Goal: Task Accomplishment & Management: Manage account settings

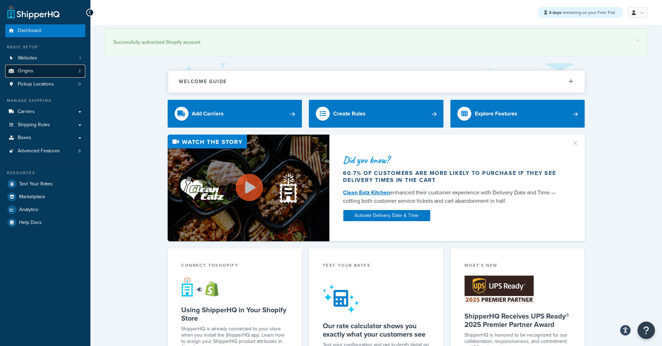
click at [30, 73] on span "Origins" at bounding box center [26, 71] width 16 height 6
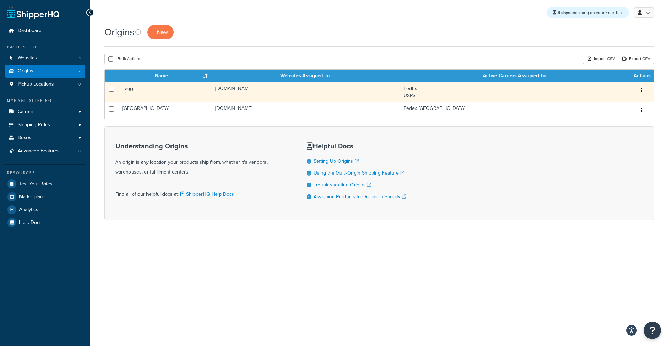
click at [167, 95] on td "Tagg" at bounding box center [164, 92] width 93 height 20
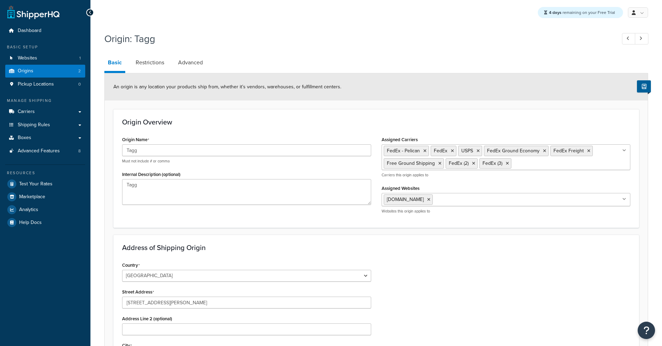
select select "28"
click at [152, 66] on link "Restrictions" at bounding box center [150, 62] width 36 height 17
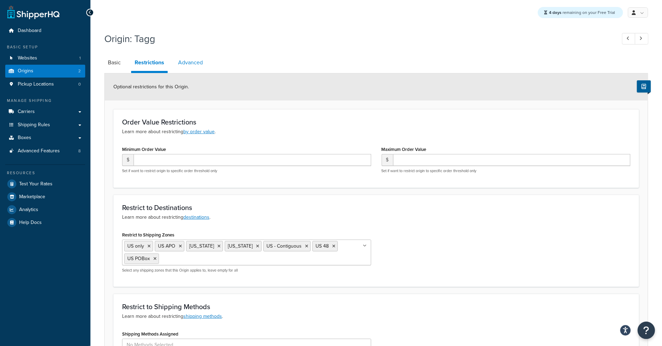
click at [199, 66] on link "Advanced" at bounding box center [191, 62] width 32 height 17
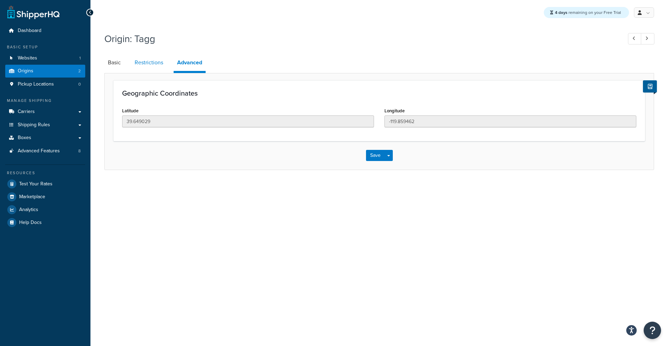
click at [150, 64] on link "Restrictions" at bounding box center [149, 62] width 36 height 17
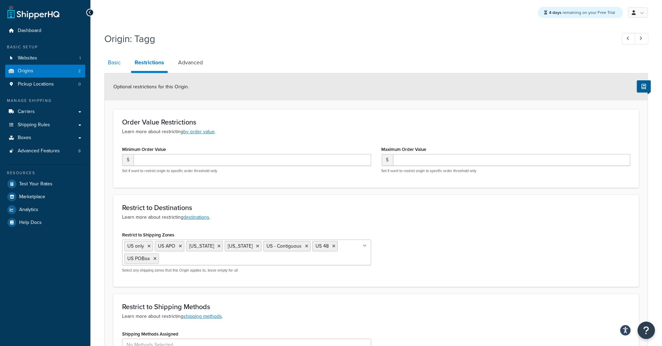
click at [119, 67] on link "Basic" at bounding box center [114, 62] width 20 height 17
select select "28"
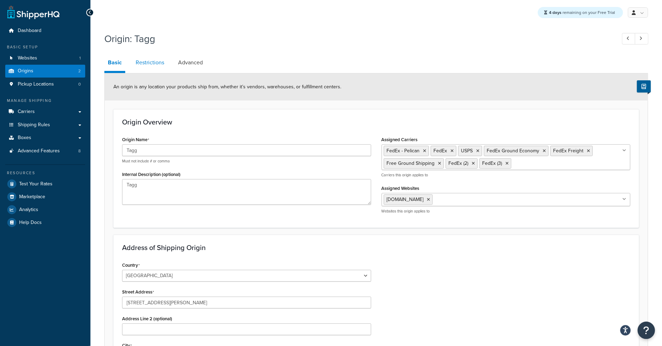
click at [147, 61] on link "Restrictions" at bounding box center [150, 62] width 36 height 17
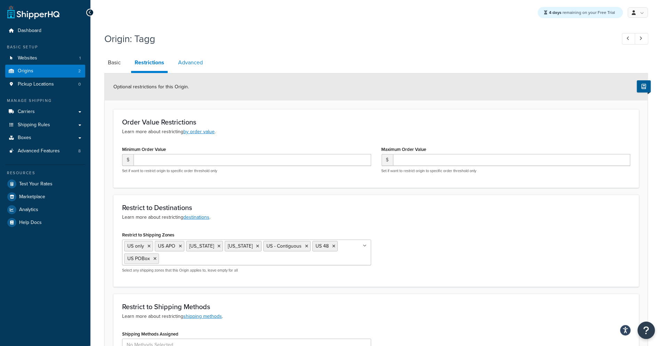
click at [183, 60] on link "Advanced" at bounding box center [191, 62] width 32 height 17
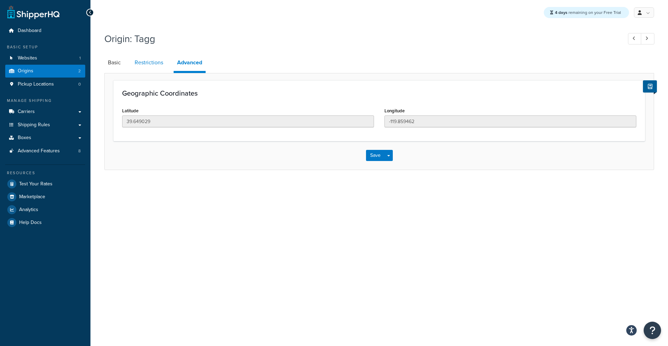
click at [150, 61] on link "Restrictions" at bounding box center [149, 62] width 36 height 17
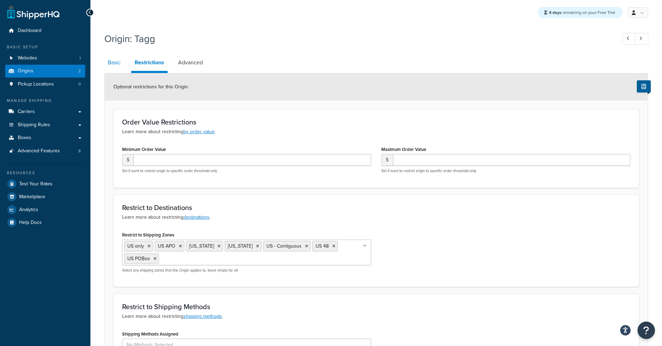
click at [121, 63] on link "Basic" at bounding box center [114, 62] width 20 height 17
select select "28"
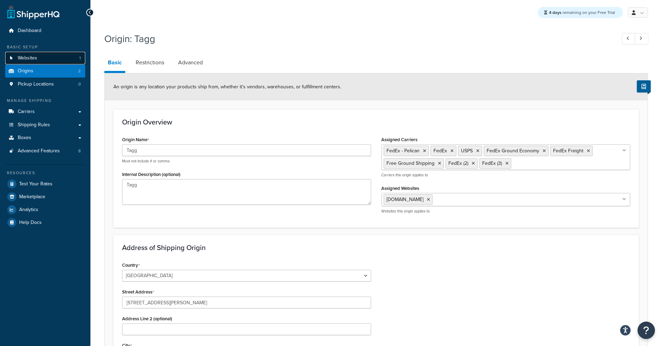
click at [30, 57] on span "Websites" at bounding box center [27, 58] width 19 height 6
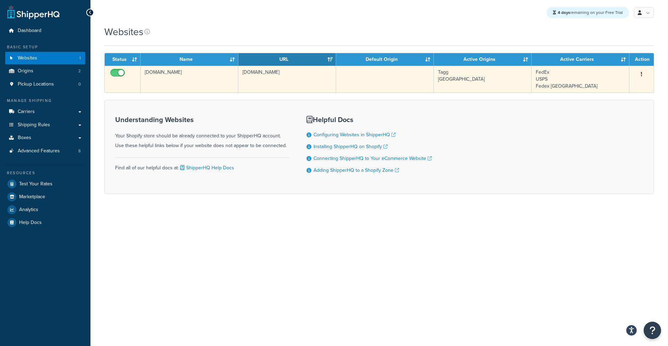
click at [211, 73] on td "[DOMAIN_NAME]" at bounding box center [190, 79] width 98 height 27
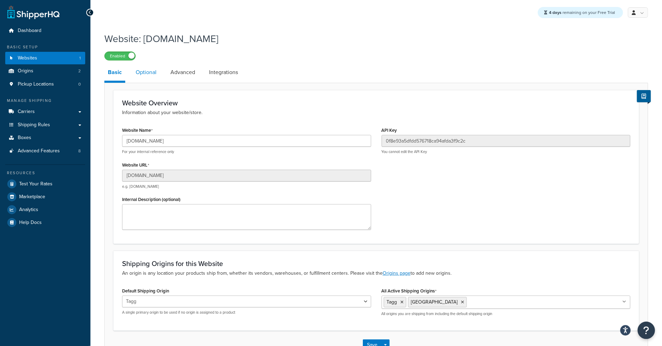
click at [144, 77] on link "Optional" at bounding box center [146, 72] width 28 height 17
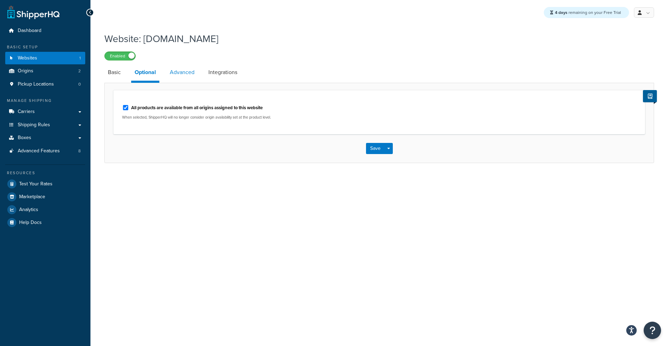
click at [183, 76] on link "Advanced" at bounding box center [182, 72] width 32 height 17
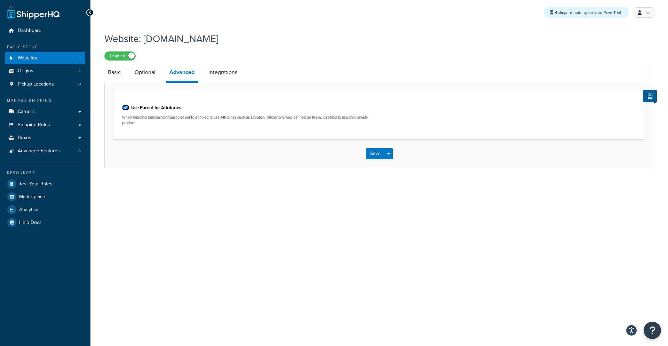
click at [124, 108] on input "Use Parent for Attributes" at bounding box center [125, 107] width 7 height 5
checkbox input "false"
click at [376, 153] on button "Save" at bounding box center [375, 153] width 19 height 11
click at [125, 106] on input "Use Parent for Attributes" at bounding box center [125, 107] width 7 height 5
checkbox input "false"
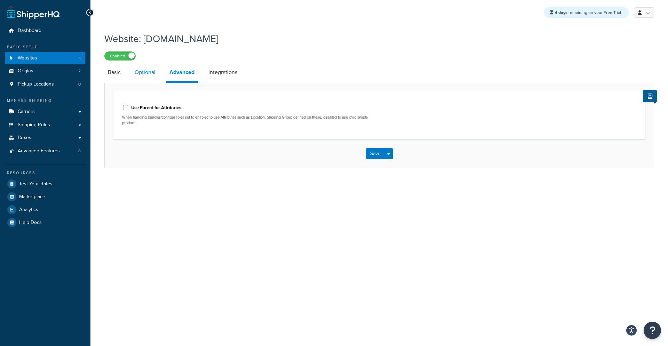
click at [143, 76] on link "Optional" at bounding box center [145, 72] width 28 height 17
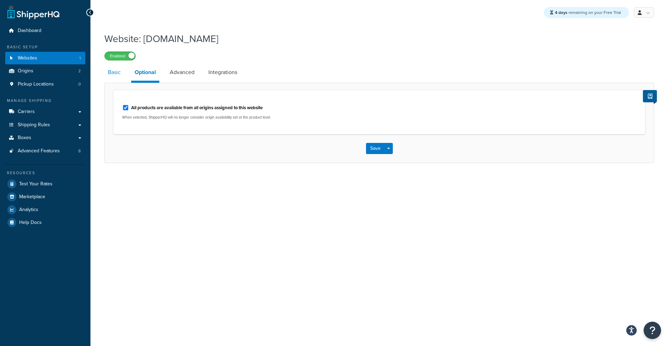
click at [116, 79] on link "Basic" at bounding box center [114, 72] width 20 height 17
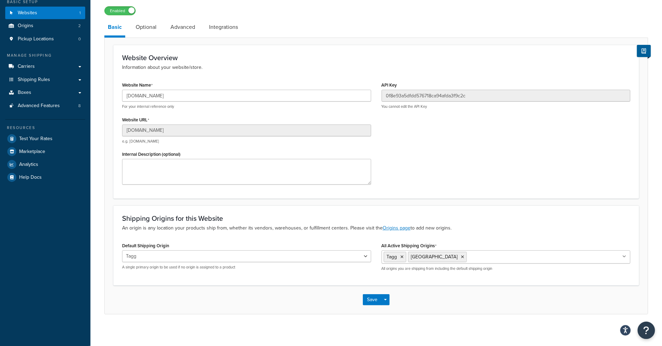
scroll to position [46, 0]
click at [370, 297] on button "Save" at bounding box center [372, 298] width 19 height 11
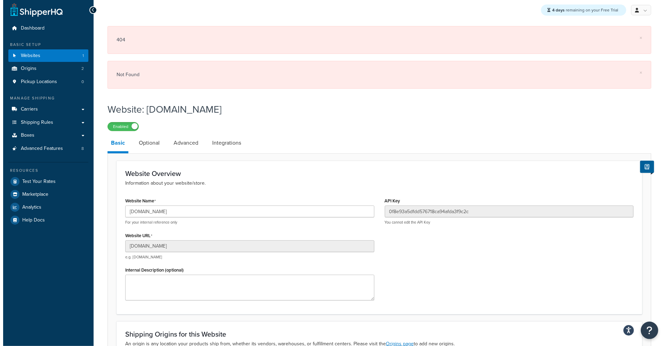
scroll to position [0, 0]
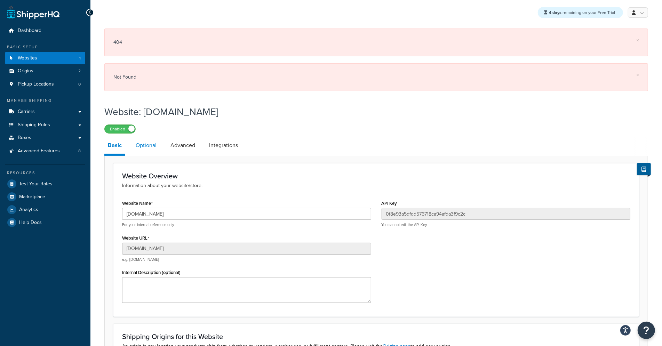
click at [143, 150] on link "Optional" at bounding box center [146, 145] width 28 height 17
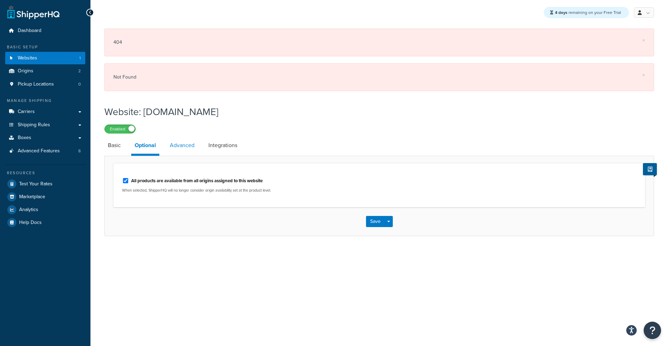
click at [193, 146] on link "Advanced" at bounding box center [182, 145] width 32 height 17
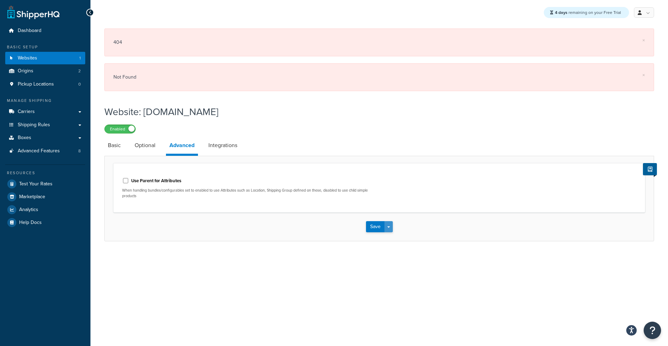
click at [389, 227] on span "button" at bounding box center [388, 227] width 3 height 1
click at [386, 239] on button "Save and Edit" at bounding box center [391, 240] width 51 height 15
click at [387, 229] on button "Save Dropdown" at bounding box center [389, 226] width 8 height 11
click at [381, 241] on button "Save and Edit" at bounding box center [391, 240] width 51 height 15
click at [377, 228] on button "Save" at bounding box center [375, 226] width 19 height 11
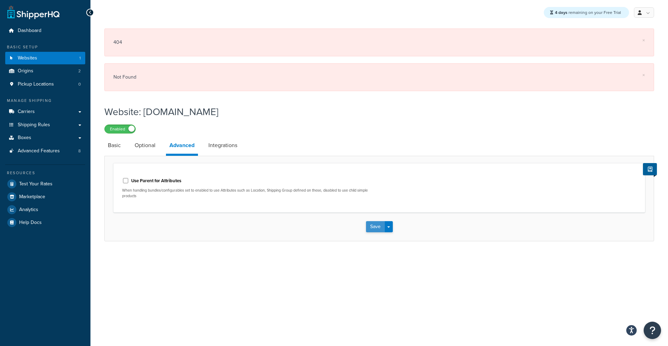
click at [376, 228] on button "Save" at bounding box center [375, 226] width 19 height 11
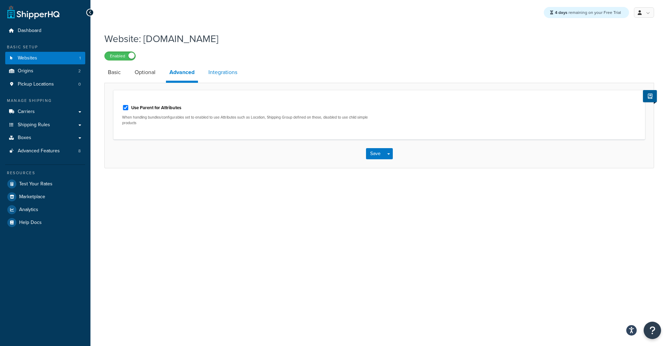
click at [227, 72] on link "Integrations" at bounding box center [223, 72] width 36 height 17
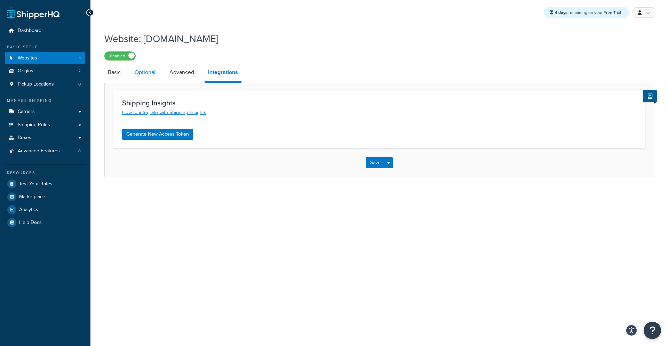
click at [143, 73] on link "Optional" at bounding box center [145, 72] width 28 height 17
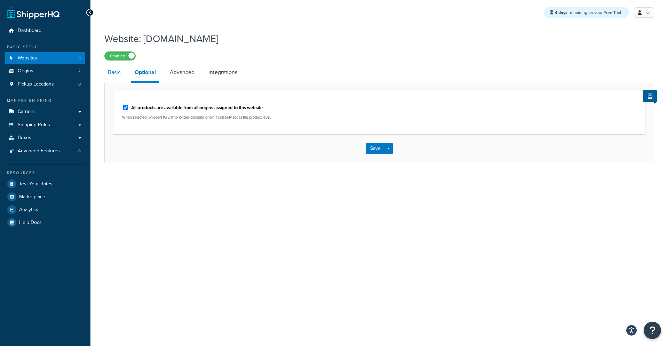
click at [110, 76] on link "Basic" at bounding box center [114, 72] width 20 height 17
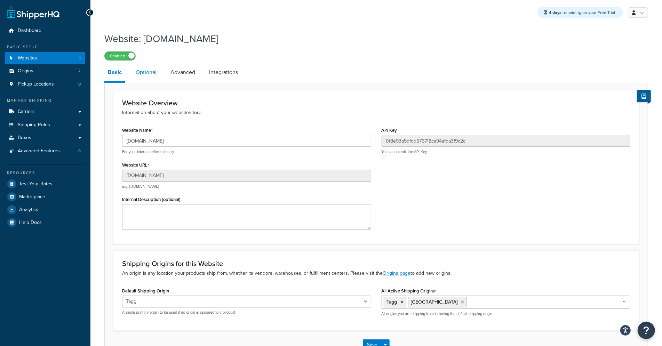
click at [146, 75] on link "Optional" at bounding box center [146, 72] width 28 height 17
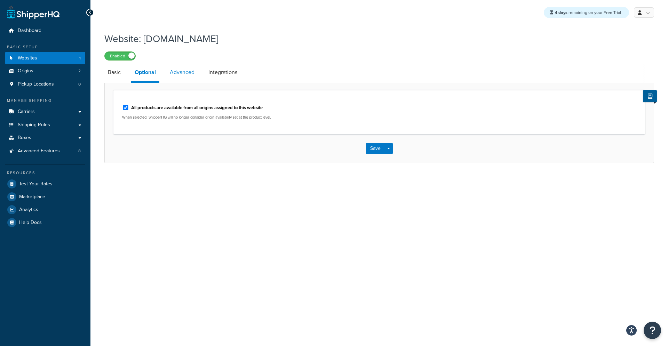
click at [170, 76] on link "Advanced" at bounding box center [182, 72] width 32 height 17
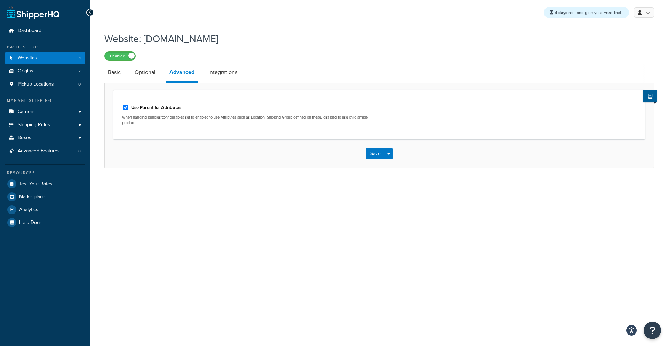
click at [132, 107] on label "Use Parent for Attributes" at bounding box center [156, 108] width 50 height 6
click at [129, 107] on input "Use Parent for Attributes" at bounding box center [125, 107] width 7 height 5
checkbox input "false"
click at [119, 73] on link "Basic" at bounding box center [114, 72] width 20 height 17
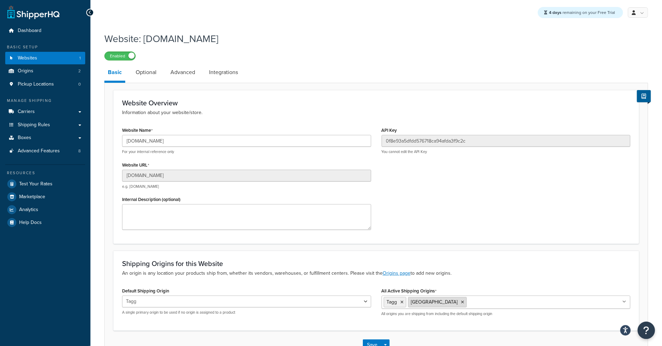
click at [462, 300] on icon at bounding box center [463, 302] width 3 height 4
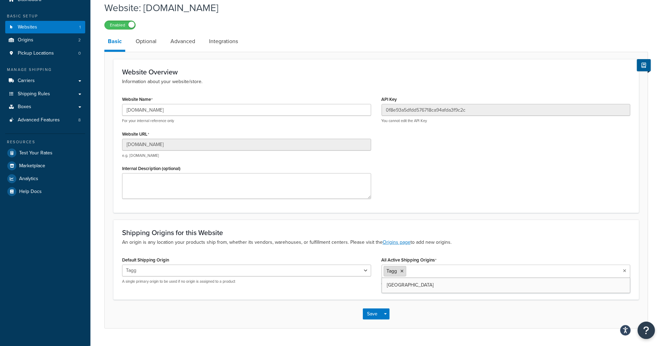
scroll to position [39, 0]
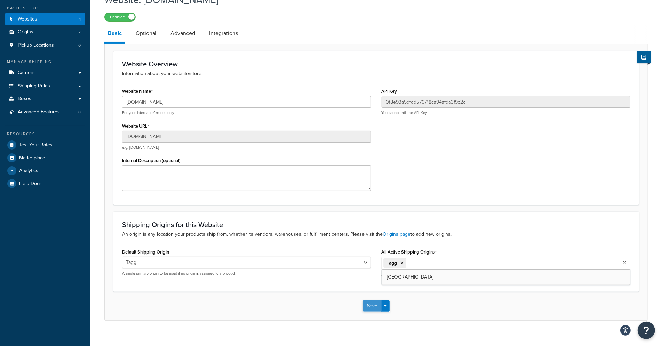
click at [377, 308] on button "Save" at bounding box center [372, 306] width 19 height 11
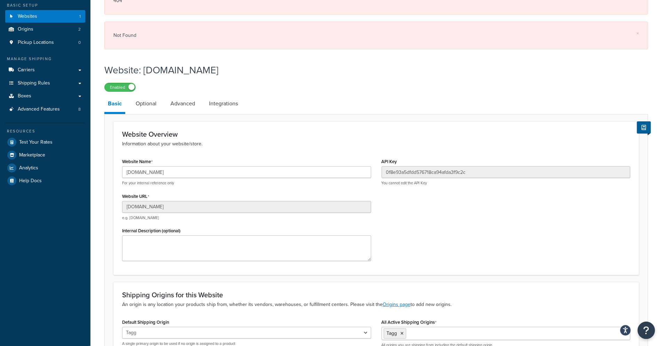
scroll to position [119, 0]
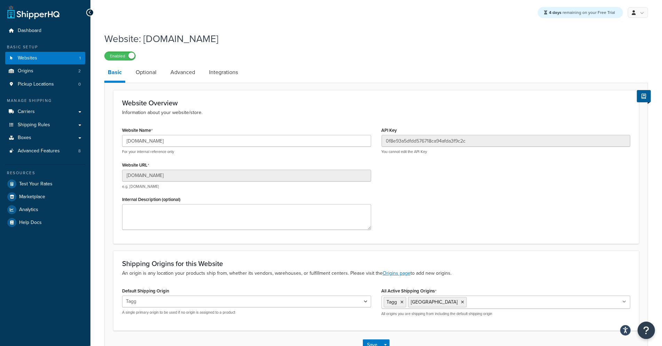
click at [181, 63] on div "Website: [DOMAIN_NAME] Enabled Basic Optional Advanced Integrations Website Ove…" at bounding box center [376, 194] width 544 height 331
click at [180, 67] on link "Advanced" at bounding box center [183, 72] width 32 height 17
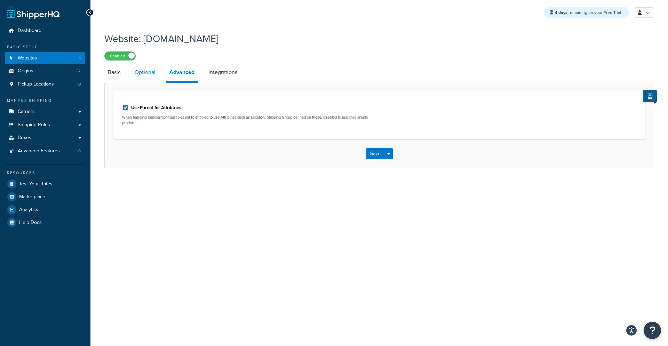
click at [155, 73] on link "Optional" at bounding box center [145, 72] width 28 height 17
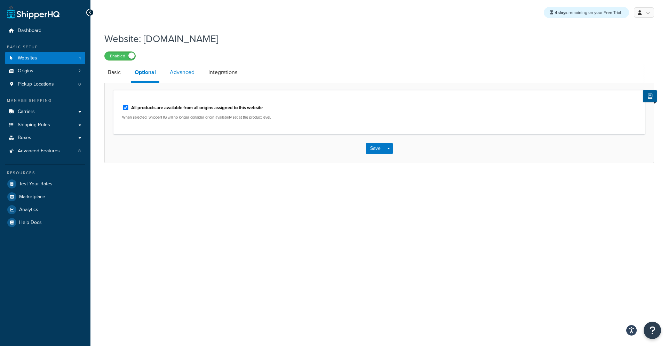
click at [191, 71] on link "Advanced" at bounding box center [182, 72] width 32 height 17
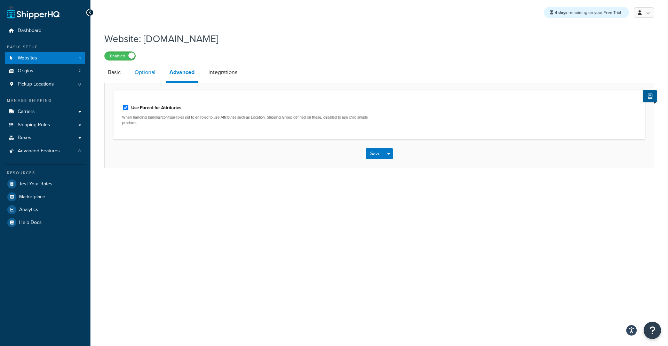
click at [145, 76] on link "Optional" at bounding box center [145, 72] width 28 height 17
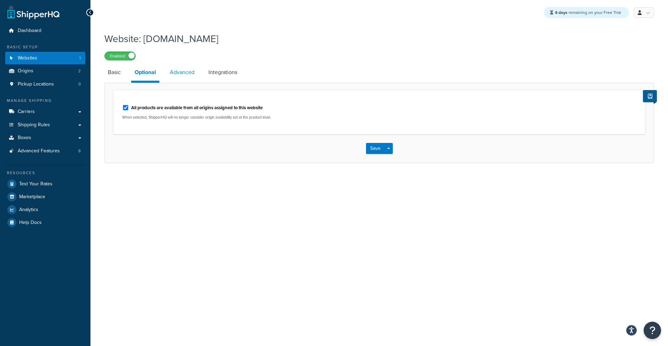
click at [195, 77] on link "Advanced" at bounding box center [182, 72] width 32 height 17
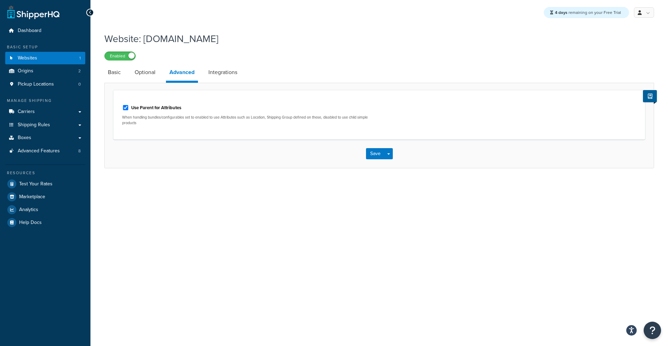
click at [240, 163] on div "Save Save Dropdown Save and Edit" at bounding box center [379, 154] width 549 height 29
click at [128, 107] on input "Use Parent for Attributes" at bounding box center [125, 107] width 7 height 5
checkbox input "false"
click at [377, 158] on button "Save" at bounding box center [375, 153] width 19 height 11
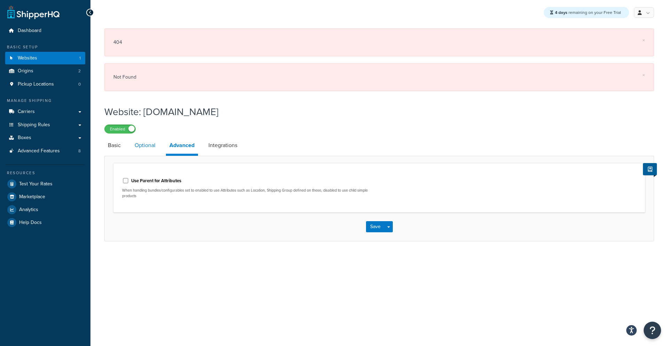
click at [148, 143] on link "Optional" at bounding box center [145, 145] width 28 height 17
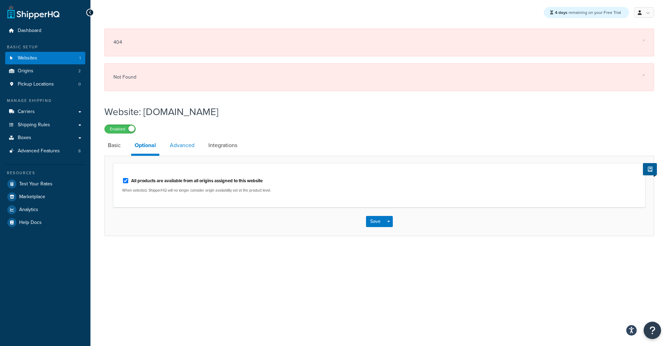
click at [176, 146] on link "Advanced" at bounding box center [182, 145] width 32 height 17
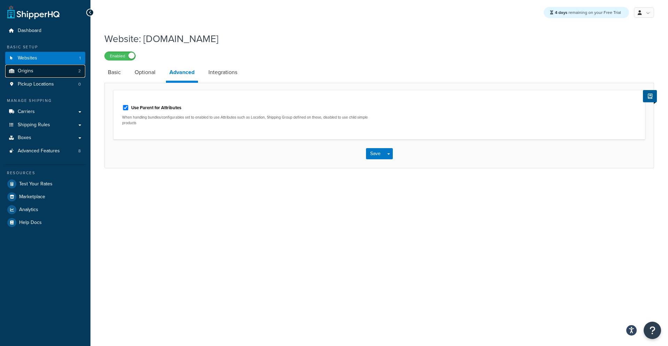
click at [61, 73] on link "Origins 2" at bounding box center [45, 71] width 80 height 13
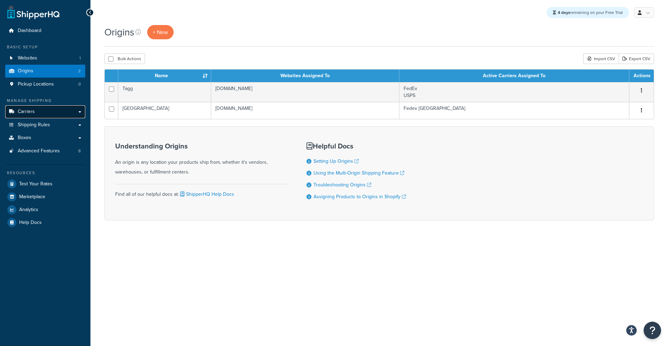
click at [21, 107] on link "Carriers" at bounding box center [45, 111] width 80 height 13
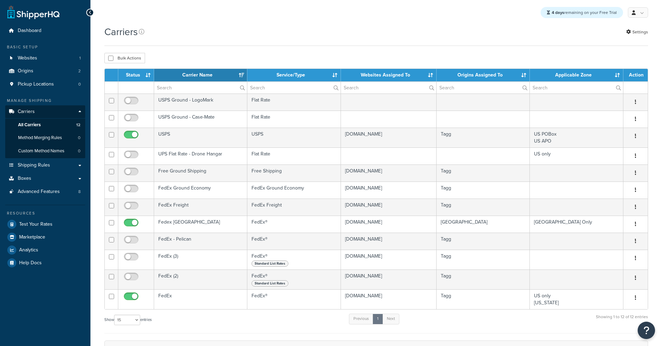
select select "15"
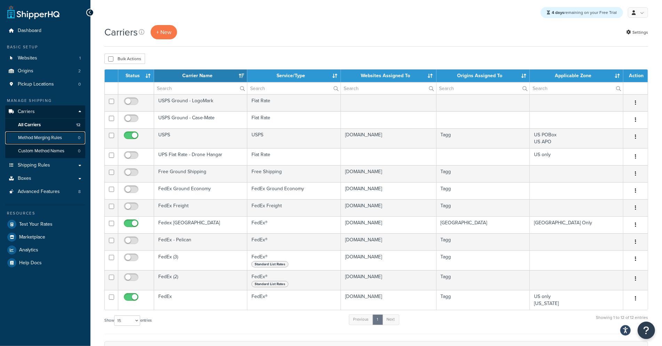
click at [42, 136] on span "Method Merging Rules" at bounding box center [40, 138] width 44 height 6
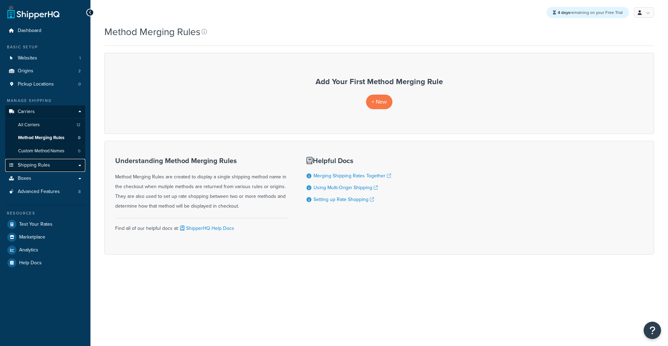
click at [45, 165] on span "Shipping Rules" at bounding box center [34, 166] width 32 height 6
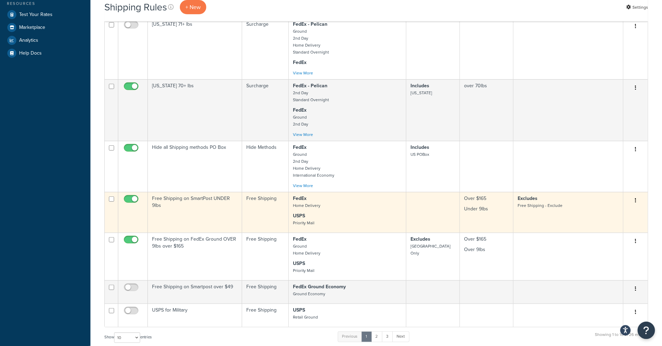
scroll to position [228, 0]
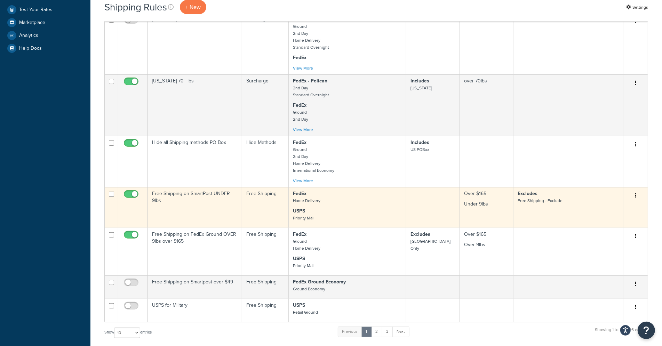
click at [221, 201] on td "Free Shipping on SmartPost UNDER 9lbs" at bounding box center [195, 207] width 94 height 41
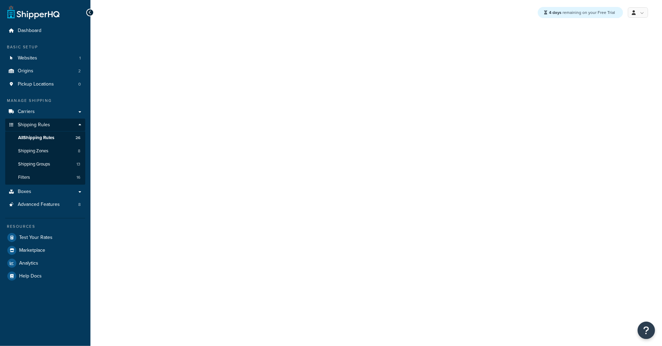
select select "OVERRIDE"
select select "LOCATION"
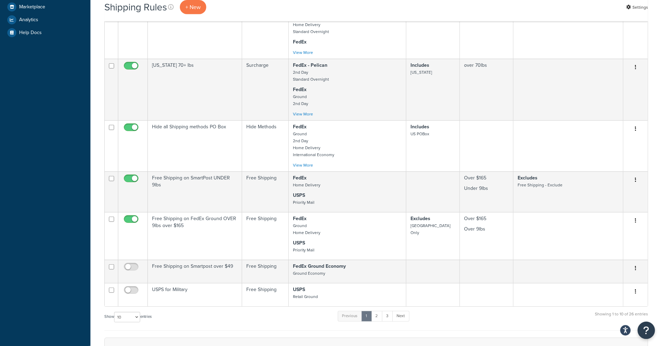
scroll to position [272, 0]
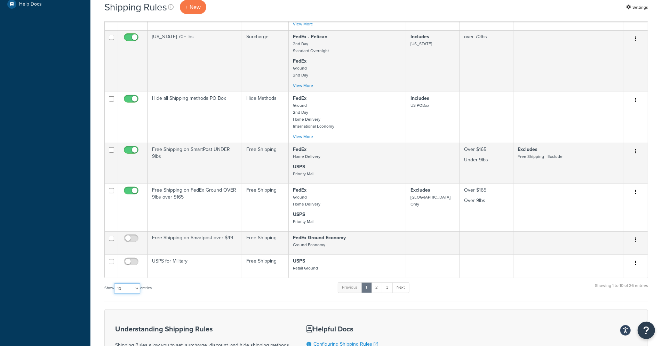
click at [131, 289] on select "10 15 25 50 100 1000" at bounding box center [127, 289] width 26 height 10
select select "50"
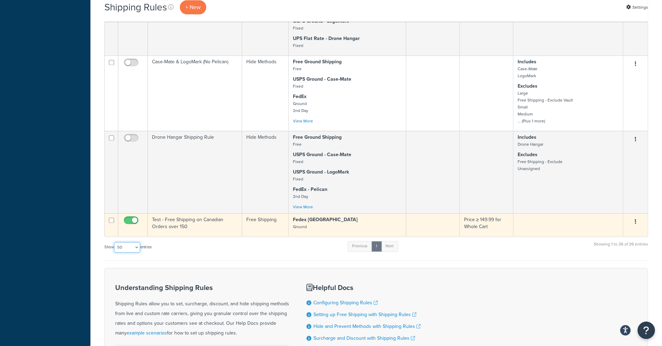
scroll to position [1121, 0]
click at [316, 227] on td "Fedex Canada Ground" at bounding box center [348, 225] width 118 height 23
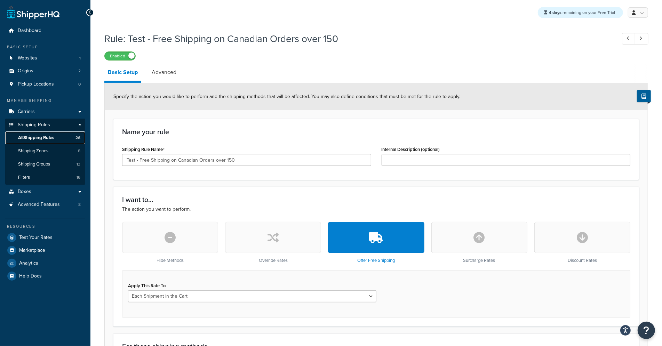
click at [50, 136] on span "All Shipping Rules" at bounding box center [36, 138] width 36 height 6
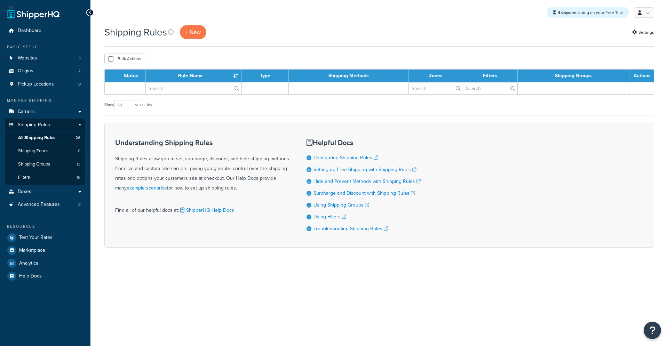
select select "50"
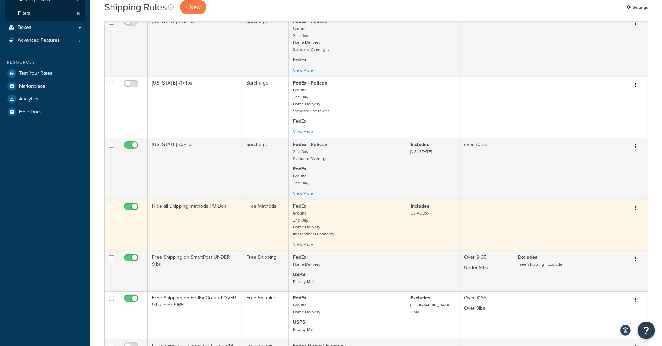
scroll to position [163, 0]
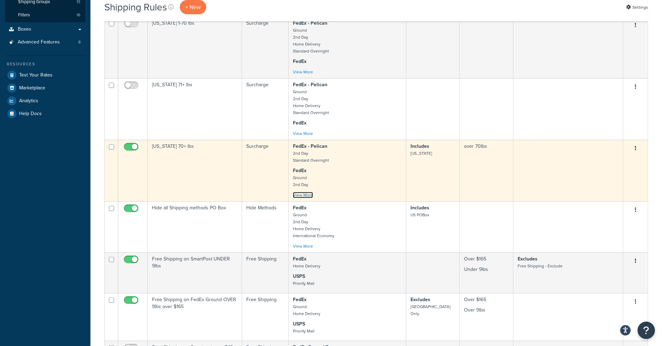
click at [295, 195] on link "View More" at bounding box center [303, 195] width 20 height 6
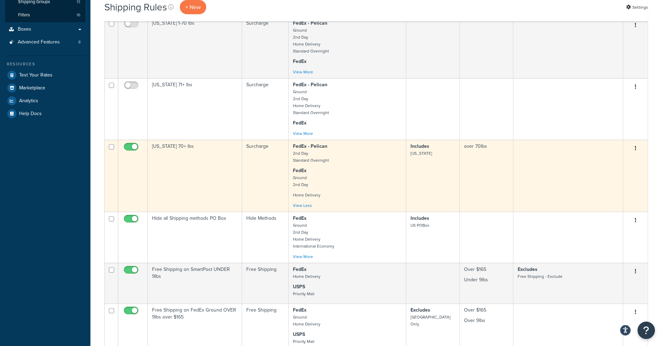
click at [356, 169] on p "FedEx Ground 2nd Day" at bounding box center [347, 177] width 109 height 21
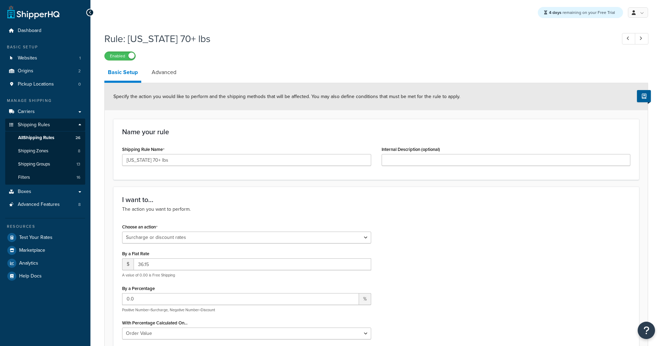
select select "SURCHARGE"
select select "ORDER"
select select "LOCATION"
click at [56, 138] on link "All Shipping Rules 26" at bounding box center [45, 138] width 80 height 13
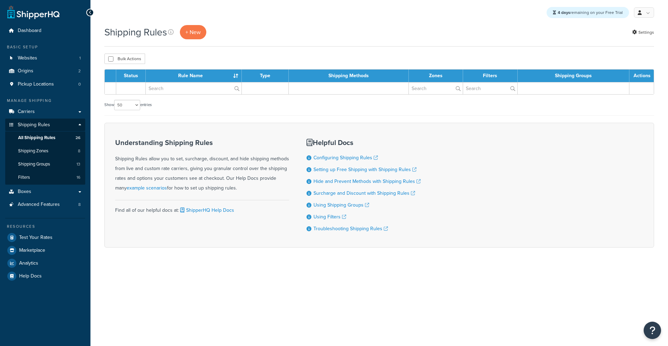
select select "50"
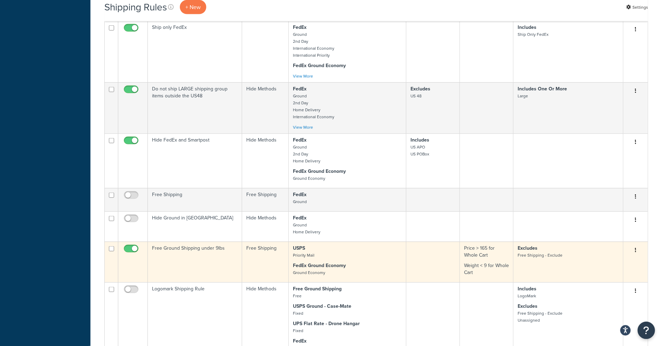
scroll to position [621, 0]
